Goal: Browse casually: Explore the website without a specific task or goal

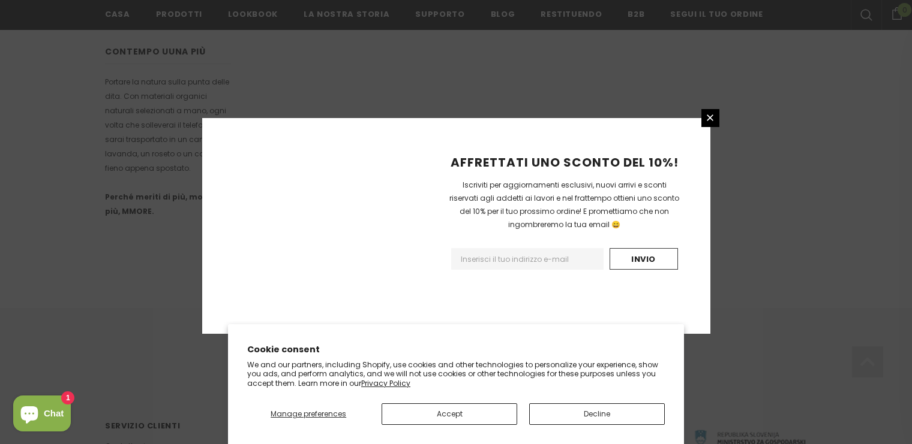
scroll to position [785, 0]
